Goal: Find specific page/section: Find specific page/section

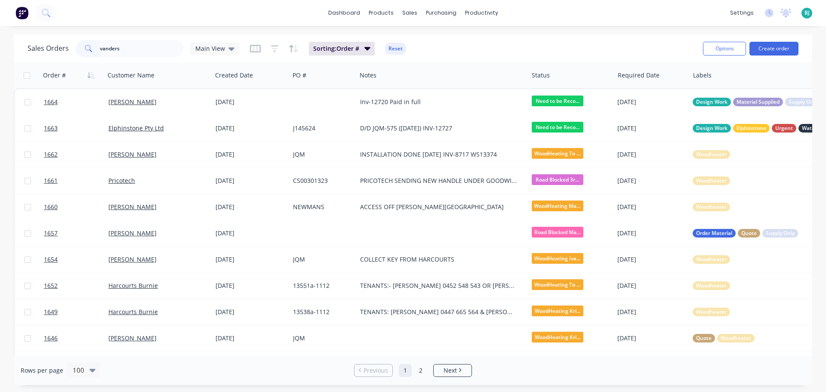
type input "vanders"
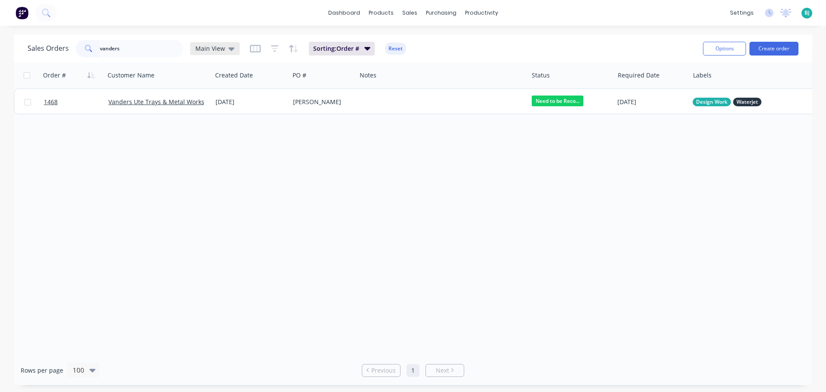
click at [231, 50] on icon at bounding box center [231, 48] width 6 height 9
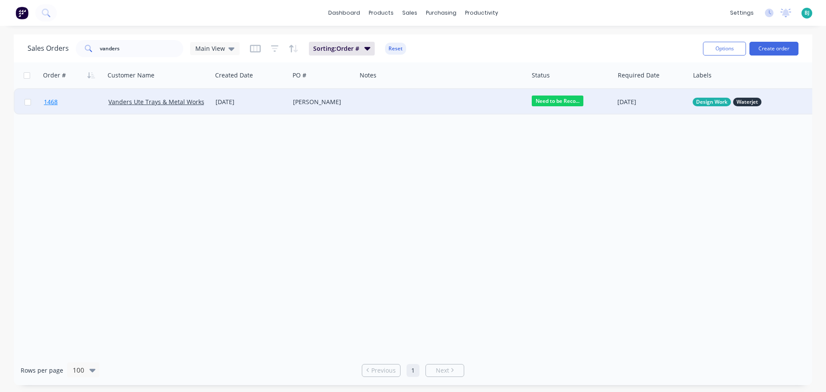
click at [90, 97] on link "1468" at bounding box center [76, 102] width 65 height 26
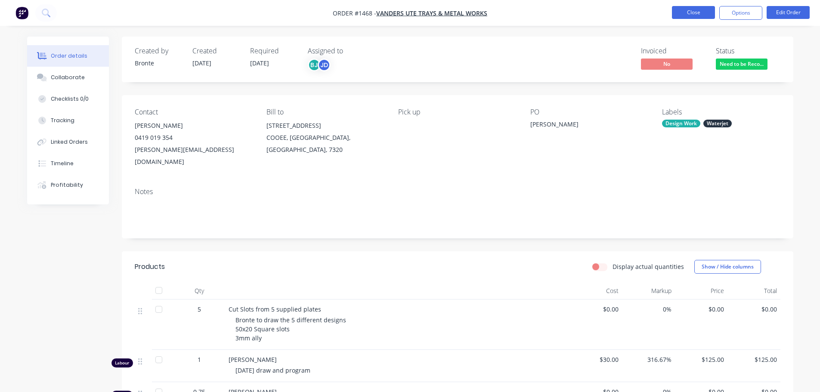
click at [687, 15] on button "Close" at bounding box center [693, 12] width 43 height 13
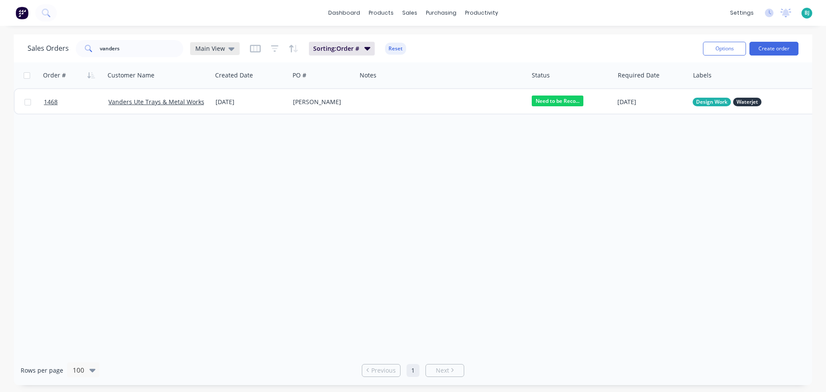
click at [228, 50] on icon at bounding box center [231, 48] width 6 height 9
click at [209, 158] on button "Archived" at bounding box center [242, 156] width 98 height 10
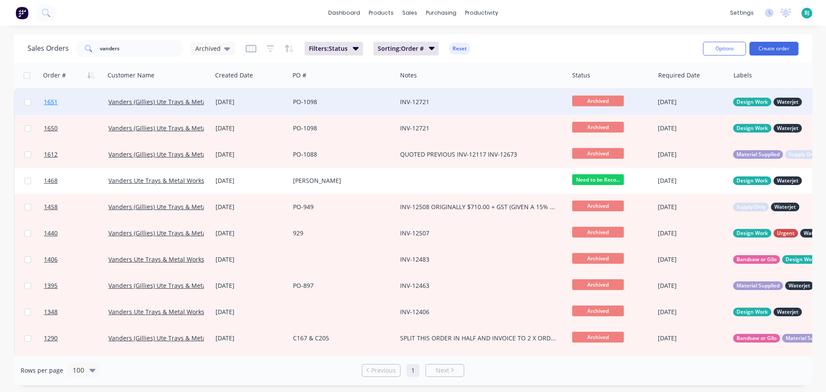
click at [83, 97] on link "1651" at bounding box center [76, 102] width 65 height 26
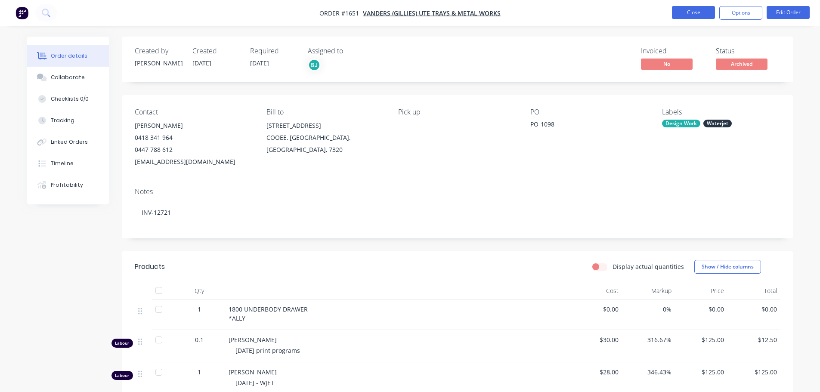
click at [701, 12] on button "Close" at bounding box center [693, 12] width 43 height 13
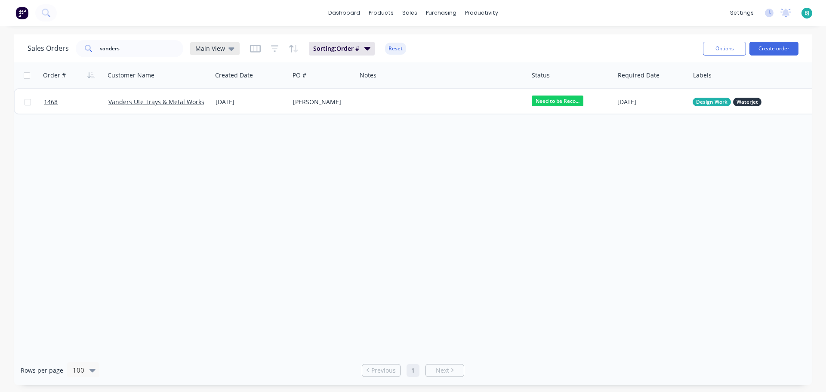
click at [228, 49] on icon at bounding box center [231, 48] width 6 height 9
click at [211, 159] on button "Archived" at bounding box center [242, 156] width 98 height 10
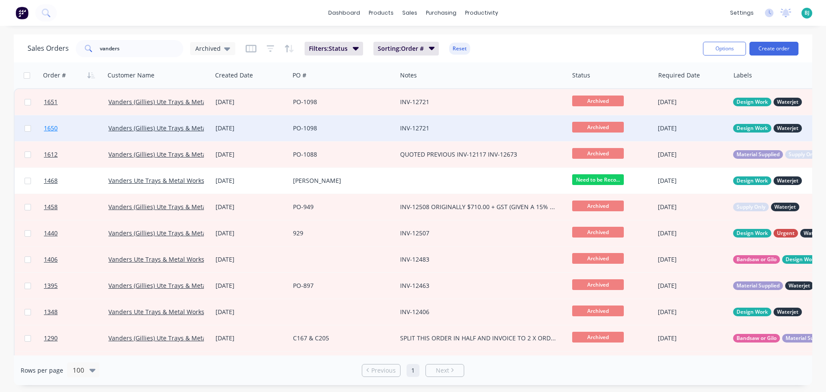
click at [84, 126] on link "1650" at bounding box center [76, 128] width 65 height 26
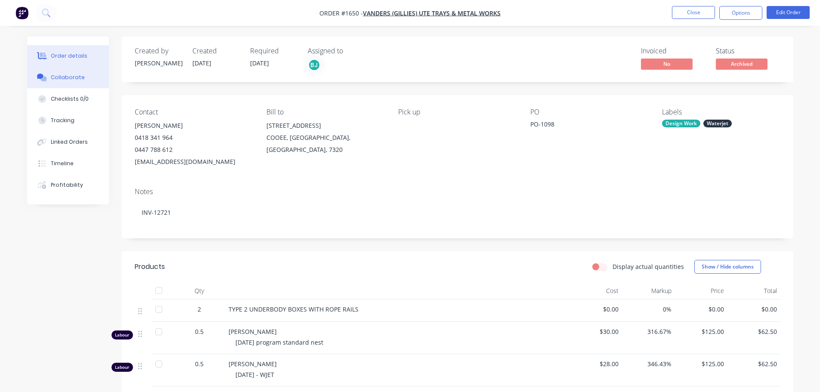
click at [59, 79] on div "Collaborate" at bounding box center [68, 78] width 34 height 8
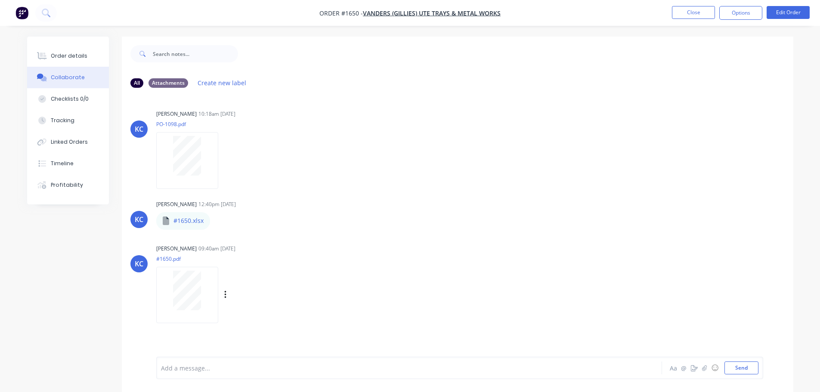
click at [203, 286] on div at bounding box center [187, 291] width 54 height 40
